Goal: Answer question/provide support

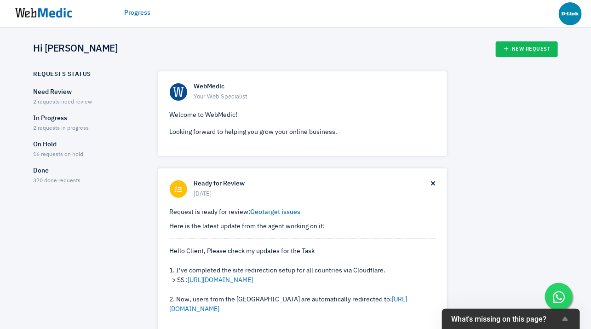
click at [65, 101] on span "2 requests need review" at bounding box center [63, 102] width 59 height 6
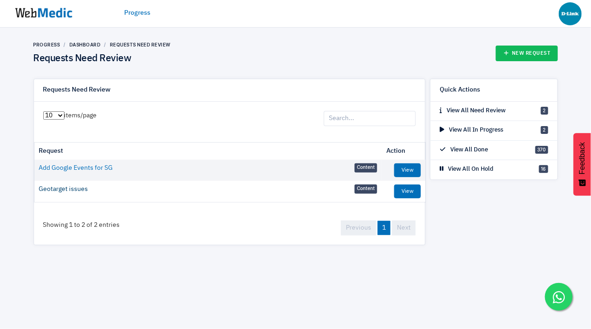
click at [72, 191] on link "Geotarget issues" at bounding box center [63, 189] width 49 height 10
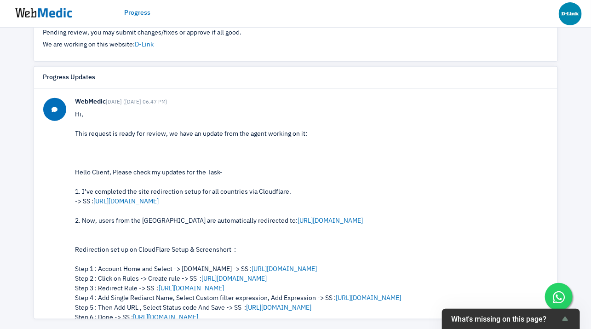
scroll to position [323, 0]
click at [159, 204] on link "https://prnt.sc/UOPPXwk6ulCE" at bounding box center [126, 201] width 65 height 6
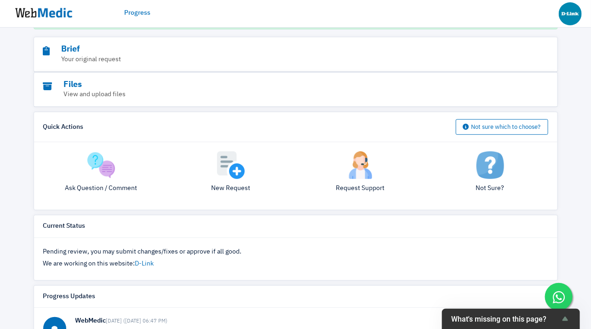
scroll to position [108, 0]
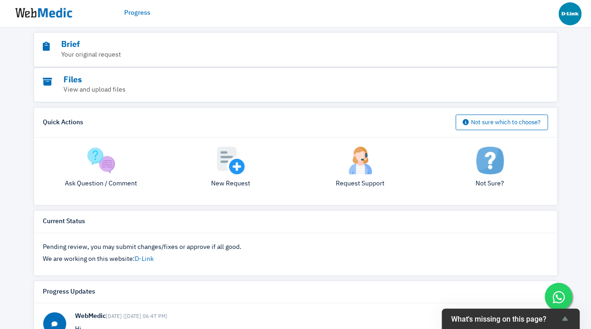
click at [107, 174] on img at bounding box center [101, 161] width 28 height 28
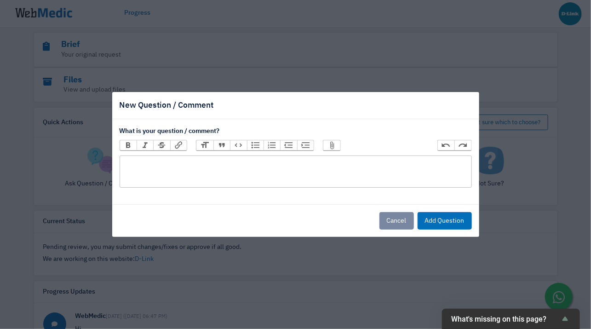
click at [154, 172] on trix-editor at bounding box center [296, 171] width 352 height 32
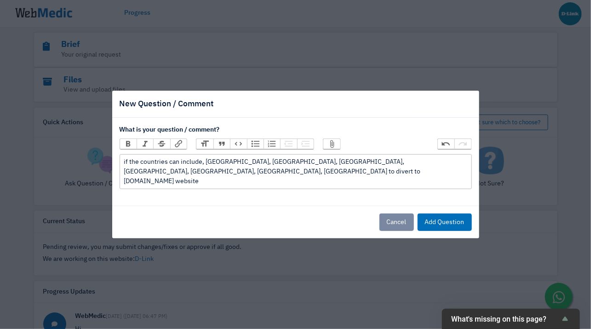
type trix-editor "<div>if the countries can include, AU, US, HK, England, India, Taiwan, UK to di…"
click at [438, 222] on button "Add Question" at bounding box center [444, 221] width 54 height 17
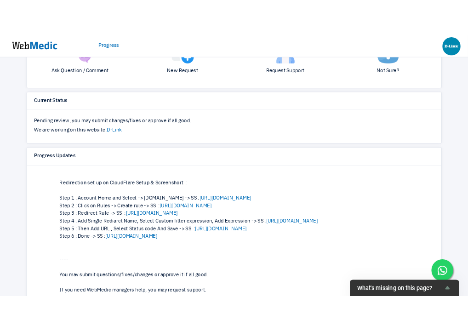
scroll to position [139, 0]
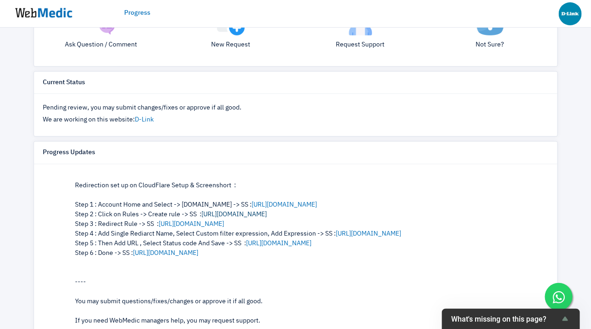
click at [262, 217] on link "https://prnt.sc/wivdCCDxC2OK" at bounding box center [234, 214] width 65 height 6
